Goal: Navigation & Orientation: Locate item on page

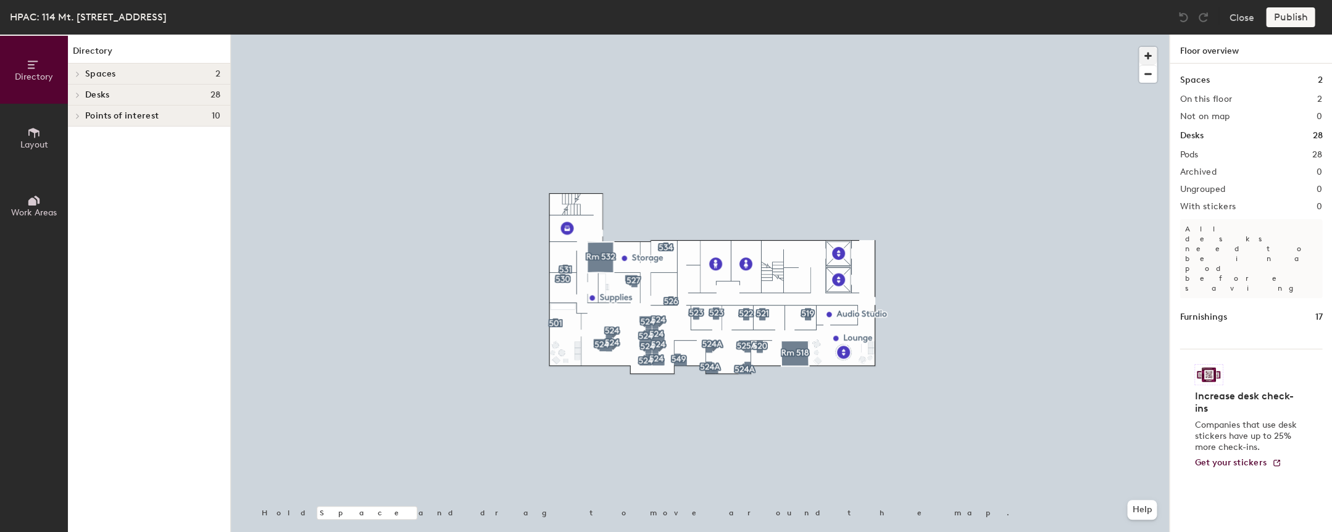
click at [1144, 49] on span "button" at bounding box center [1148, 56] width 18 height 18
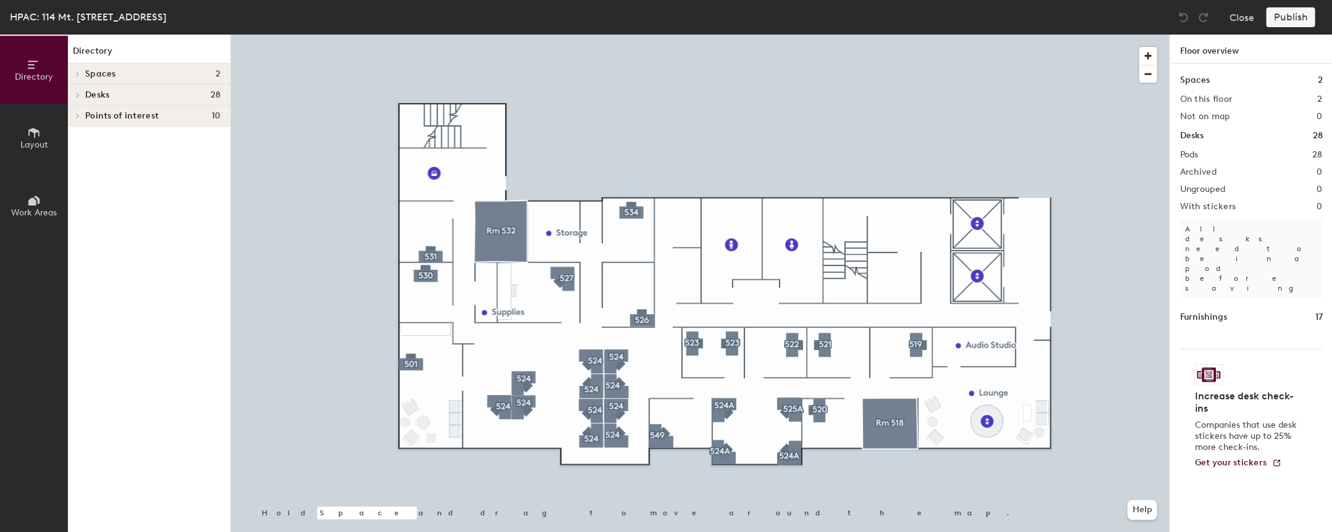
click at [81, 95] on span at bounding box center [77, 95] width 10 height 6
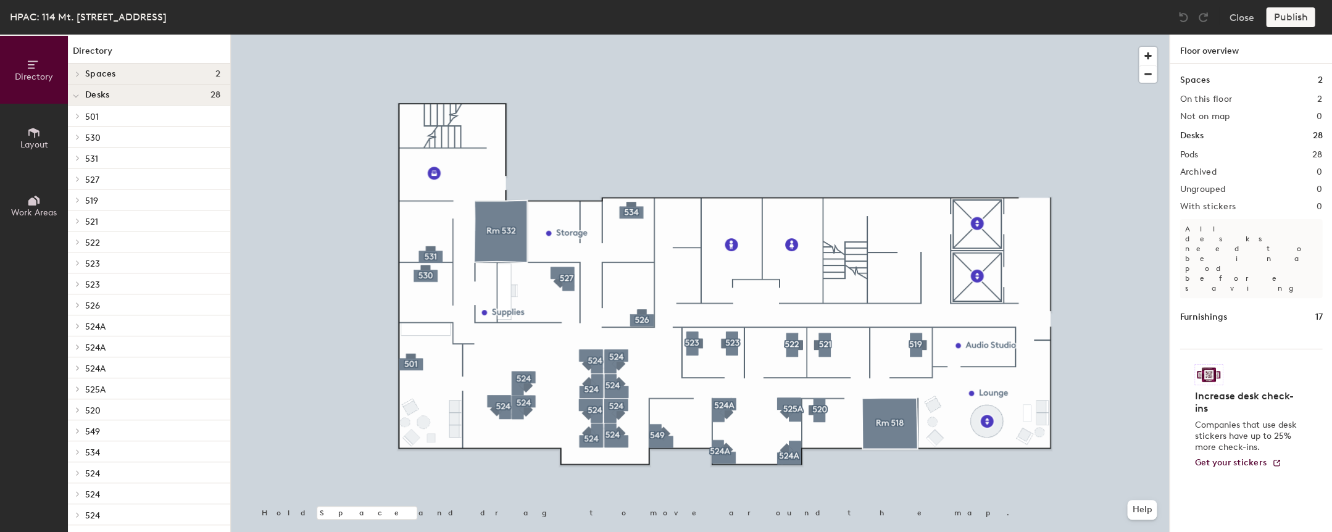
click at [91, 115] on span "501" at bounding box center [92, 117] width 14 height 10
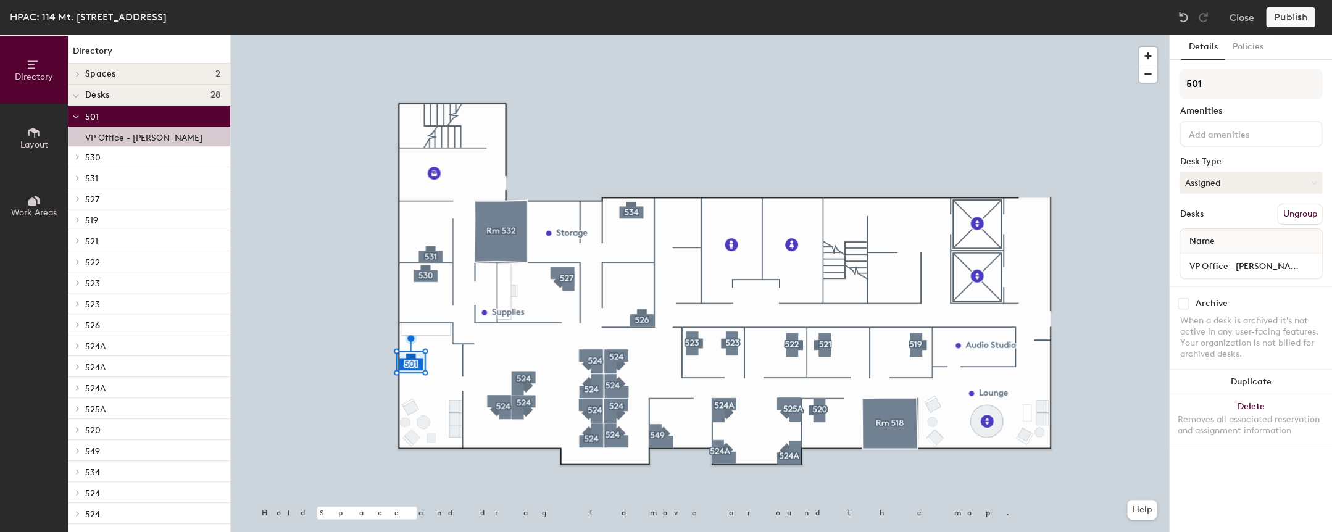
click at [84, 157] on div "530" at bounding box center [149, 156] width 162 height 21
click at [111, 157] on p "530" at bounding box center [152, 157] width 135 height 16
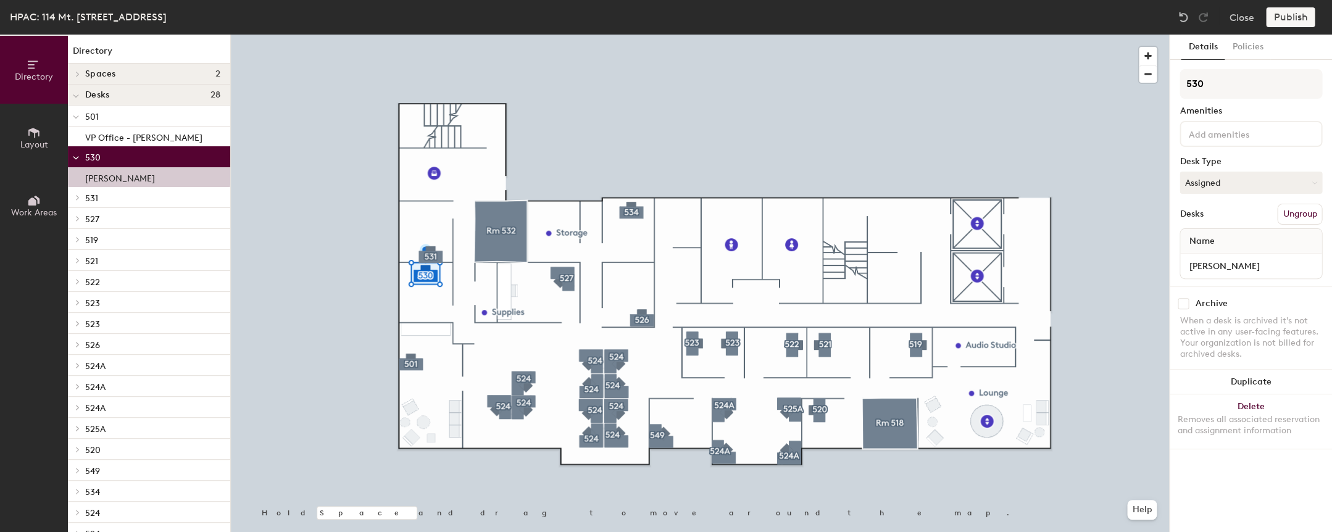
click at [98, 196] on p "531" at bounding box center [152, 198] width 135 height 16
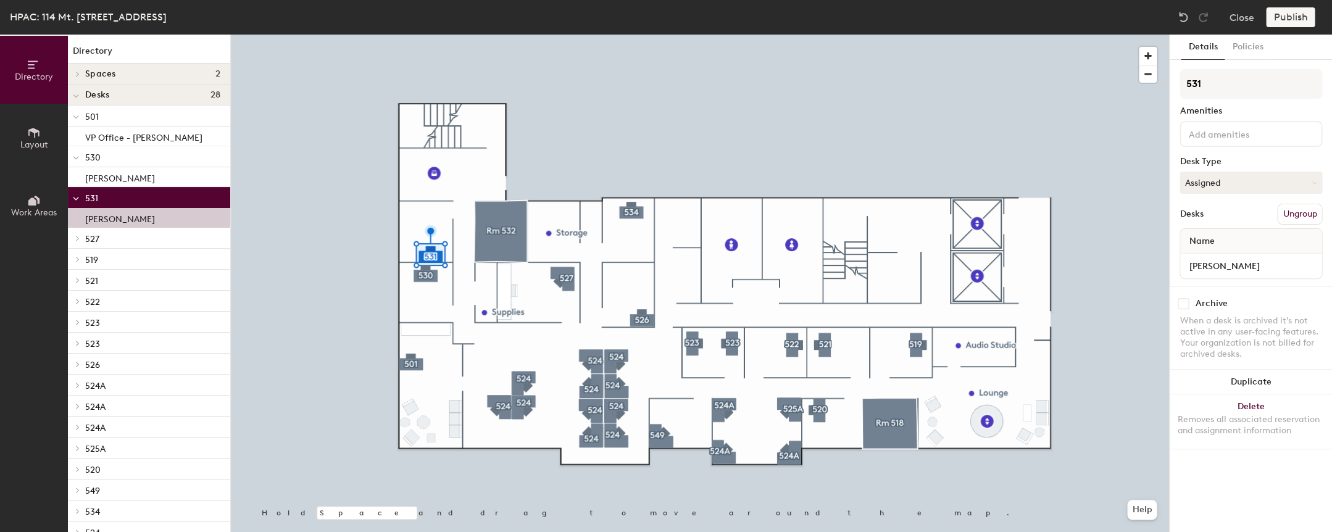
click at [111, 226] on div "501 VP Office - [PERSON_NAME] 530 [PERSON_NAME] 531 [PERSON_NAME] 527 [PERSON_N…" at bounding box center [149, 429] width 162 height 647
click at [120, 238] on p "527" at bounding box center [152, 238] width 135 height 16
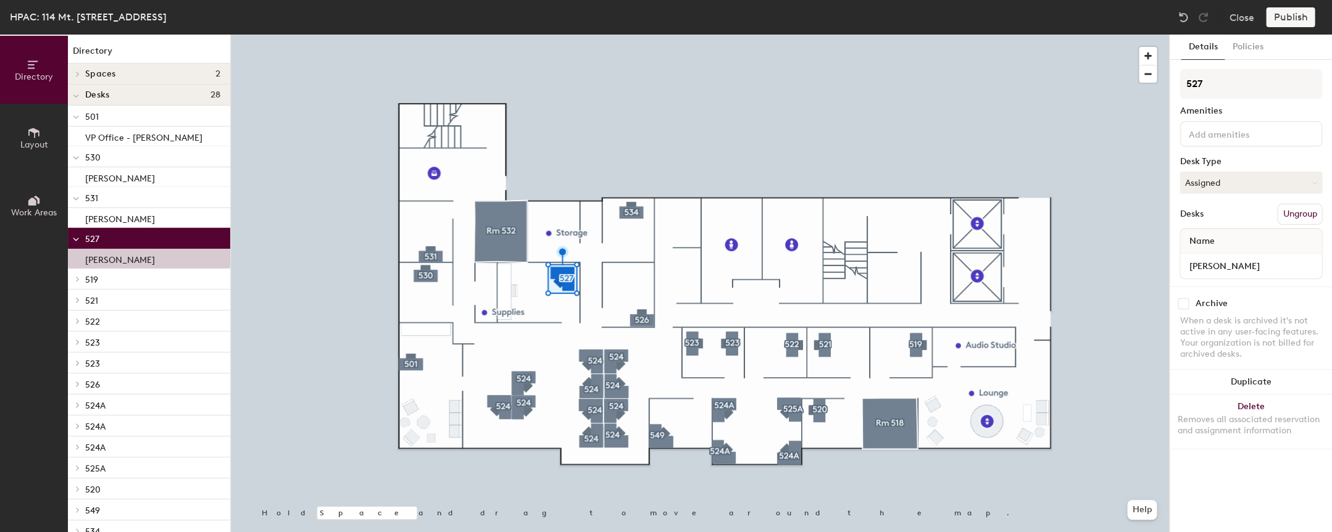
click at [128, 273] on p "519" at bounding box center [152, 279] width 135 height 16
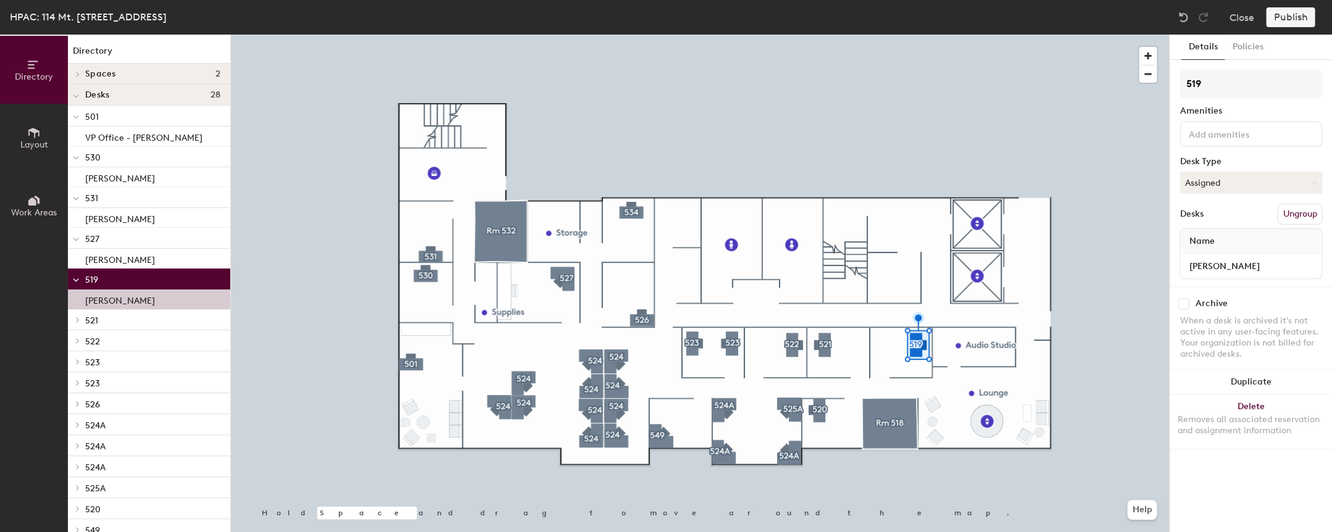
click at [132, 304] on p "[PERSON_NAME]" at bounding box center [120, 299] width 70 height 14
click at [130, 328] on div "521" at bounding box center [149, 319] width 162 height 21
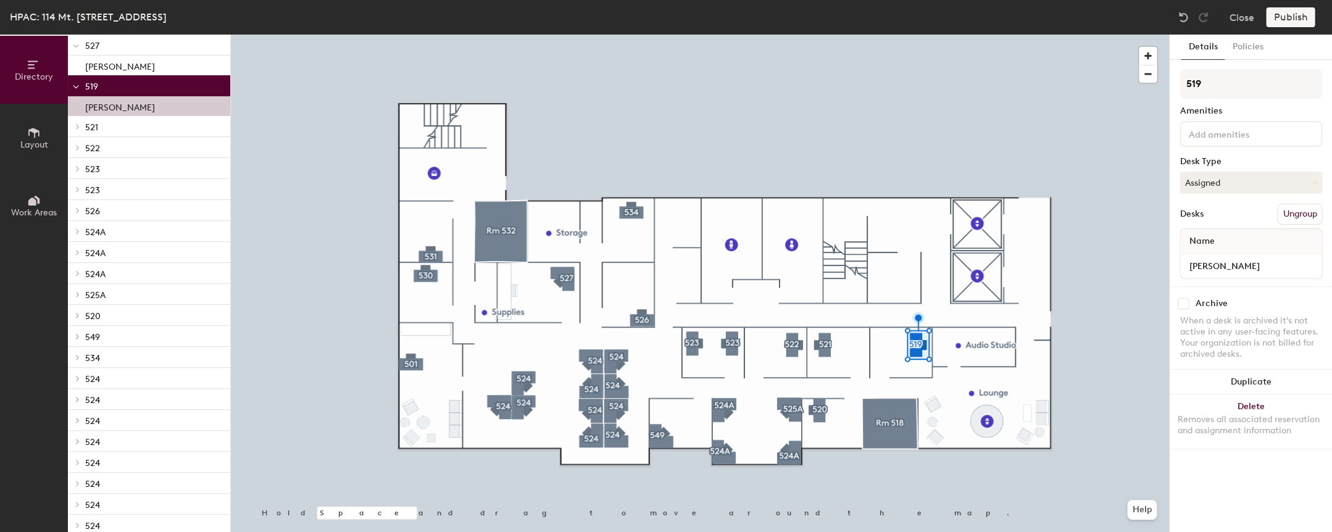
scroll to position [194, 0]
click at [101, 392] on p "524" at bounding box center [152, 399] width 135 height 16
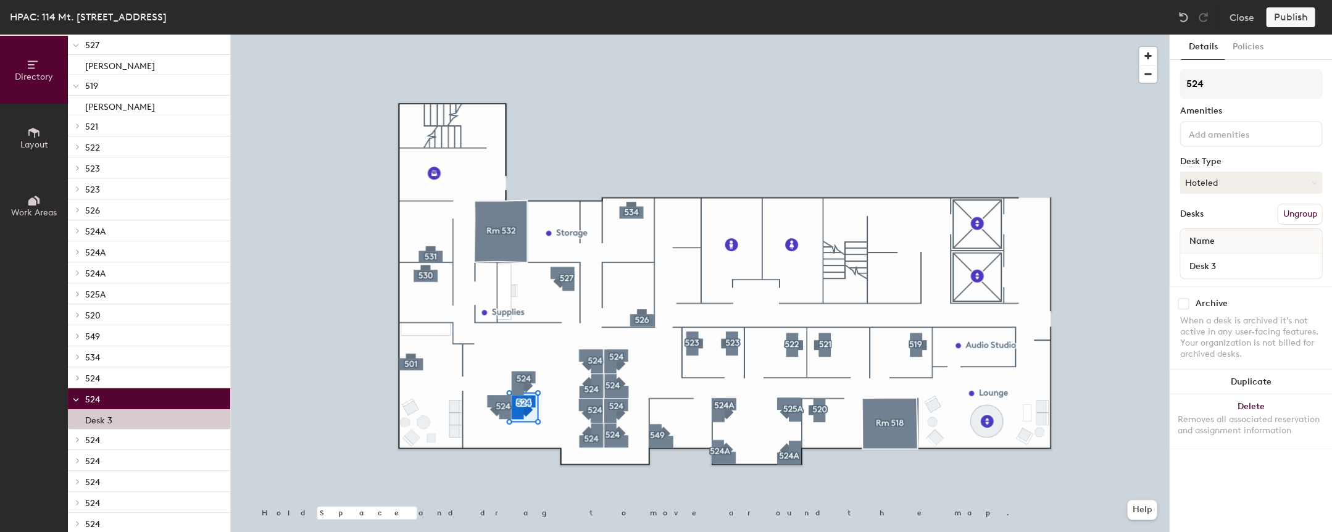
click at [110, 374] on p "524" at bounding box center [152, 378] width 135 height 16
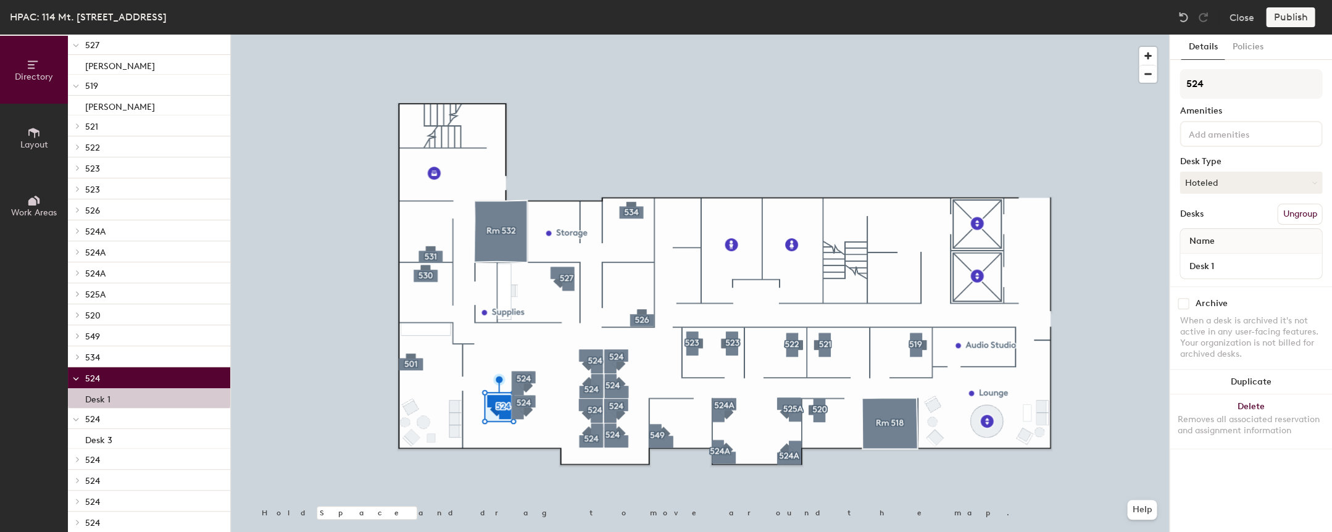
click at [115, 420] on p "524" at bounding box center [152, 419] width 135 height 16
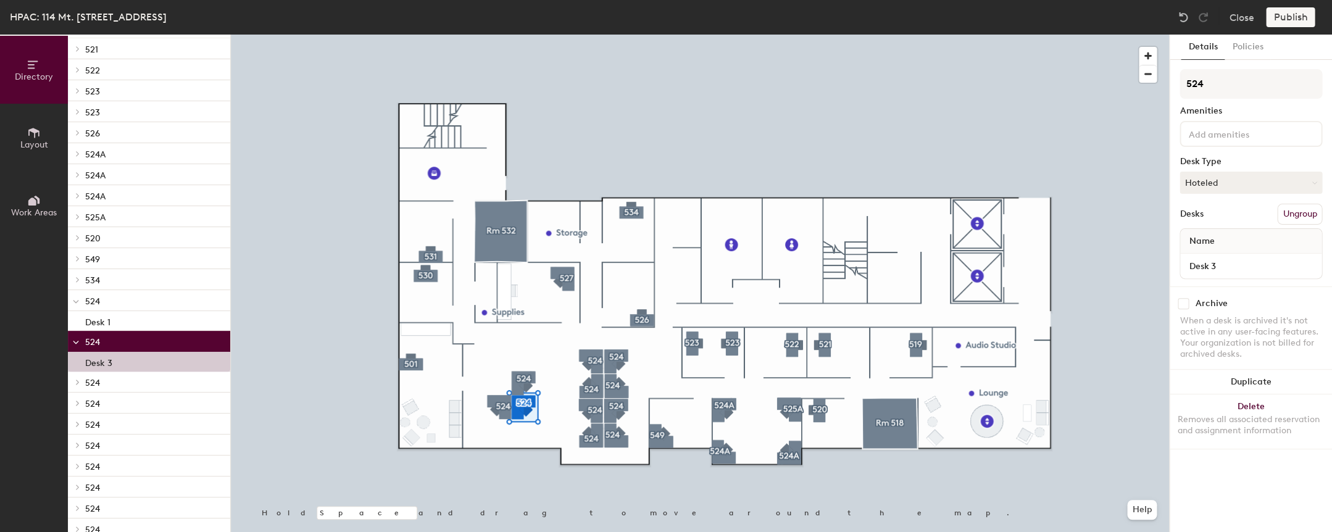
scroll to position [279, 0]
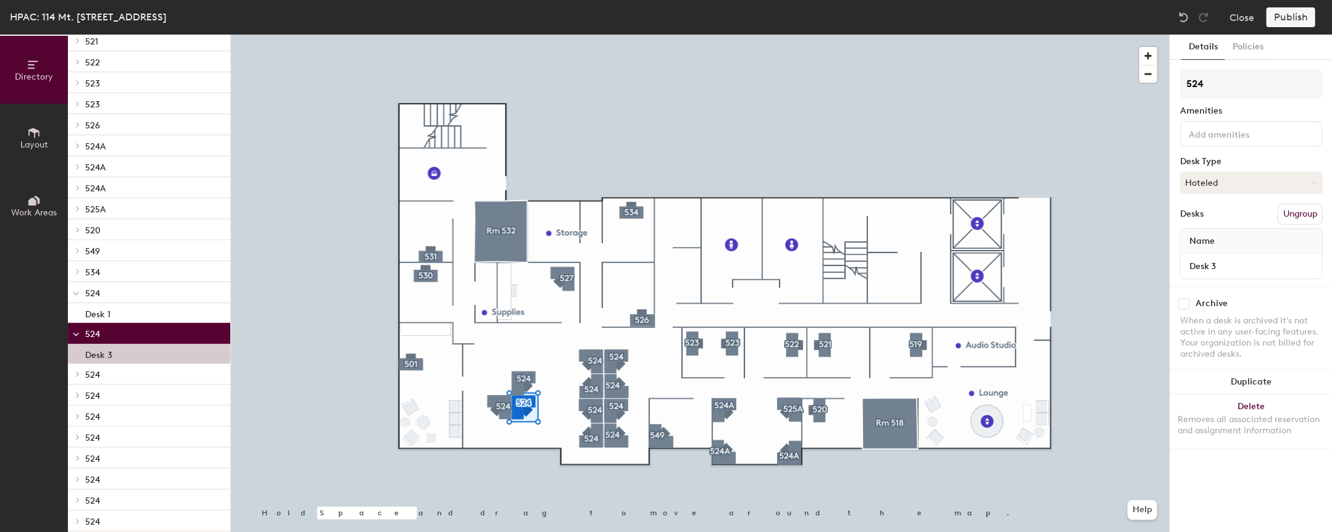
click at [111, 380] on p "524" at bounding box center [152, 374] width 135 height 16
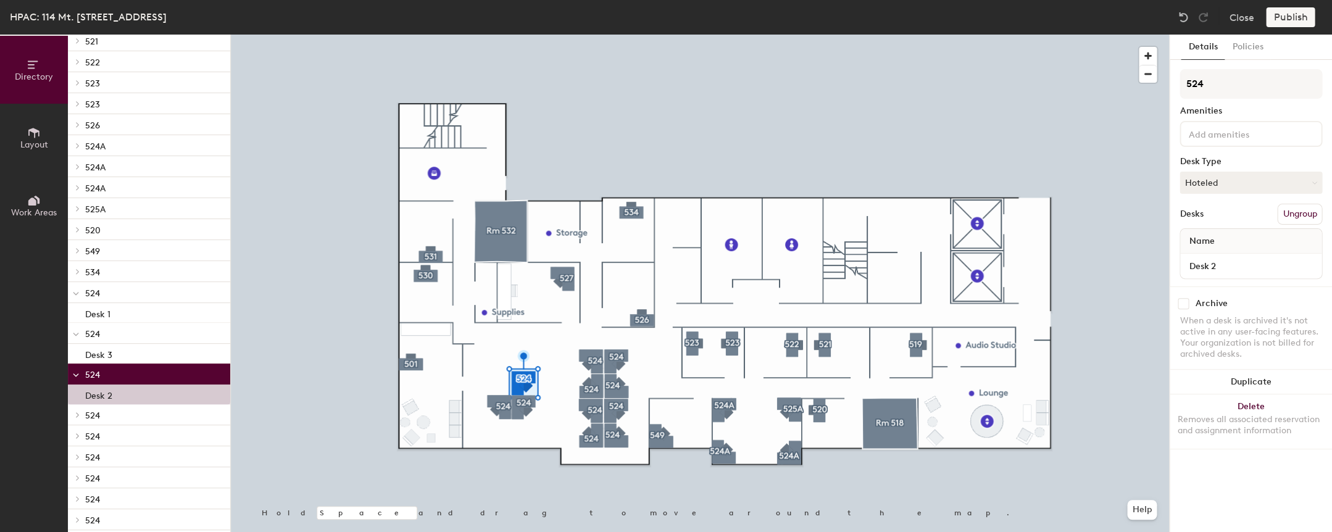
click at [114, 415] on p "524" at bounding box center [152, 415] width 135 height 16
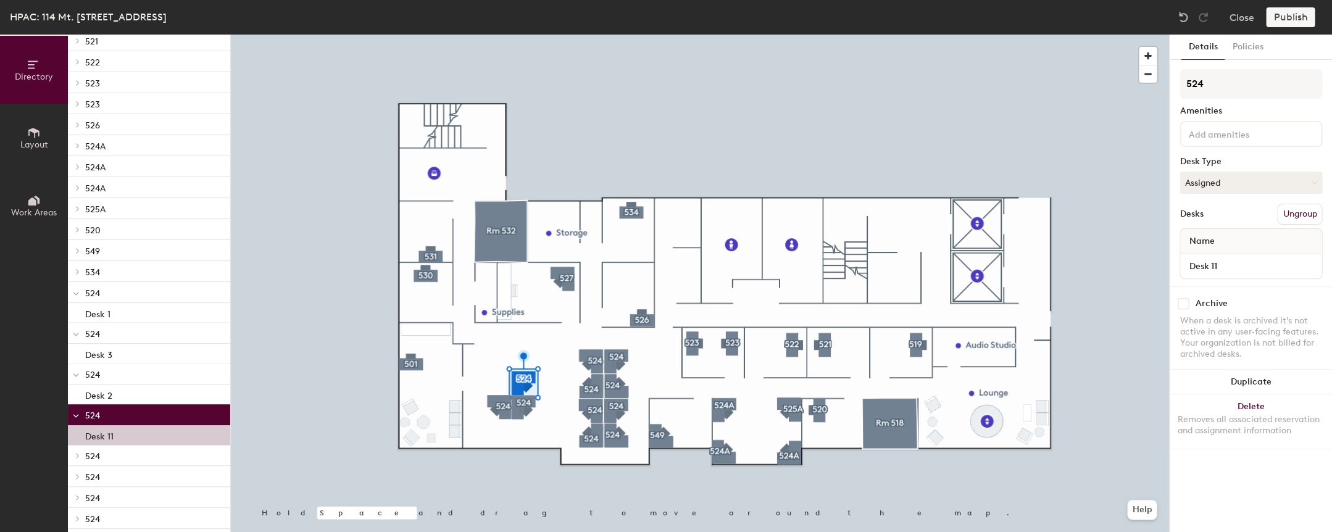
click at [115, 433] on div "Desk 11" at bounding box center [149, 435] width 162 height 20
click at [119, 454] on p "524" at bounding box center [152, 456] width 135 height 16
